Goal: Subscribe to service/newsletter

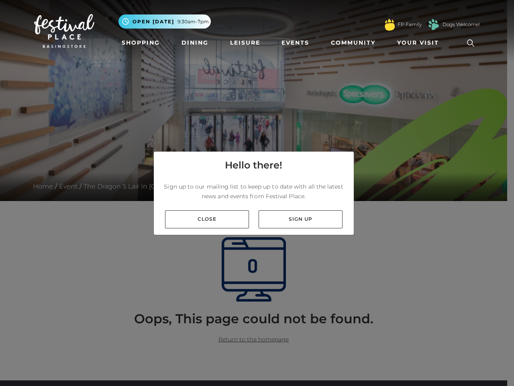
click at [257, 193] on p "Sign up to our mailing list to keep up to date with all the latest news and eve…" at bounding box center [253, 191] width 187 height 19
click at [420, 43] on span "Your Visit" at bounding box center [419, 43] width 42 height 8
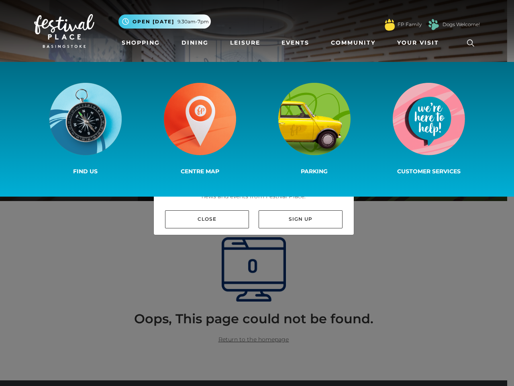
click at [471, 43] on icon at bounding box center [471, 43] width 12 height 12
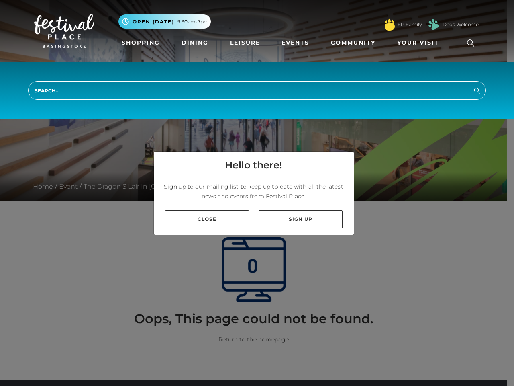
click at [257, 193] on p "Sign up to our mailing list to keep up to date with all the latest news and eve…" at bounding box center [253, 191] width 187 height 19
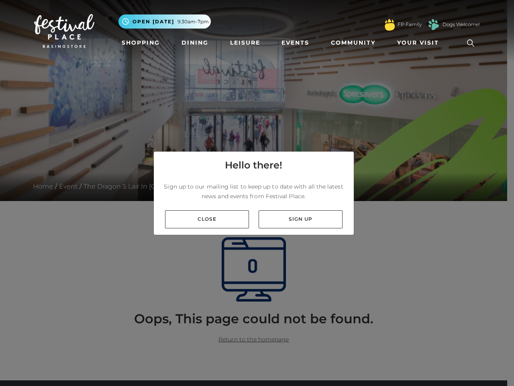
click at [254, 193] on p "Sign up to our mailing list to keep up to date with all the latest news and eve…" at bounding box center [253, 191] width 187 height 19
click at [301, 219] on link "Sign up" at bounding box center [301, 219] width 84 height 18
